Goal: Task Accomplishment & Management: Complete application form

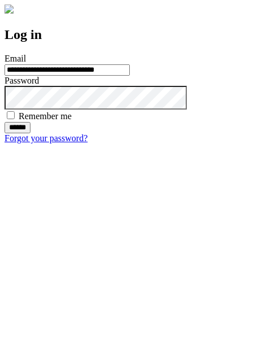
type input "**********"
click at [30, 133] on input "******" at bounding box center [18, 127] width 26 height 11
